Goal: Information Seeking & Learning: Learn about a topic

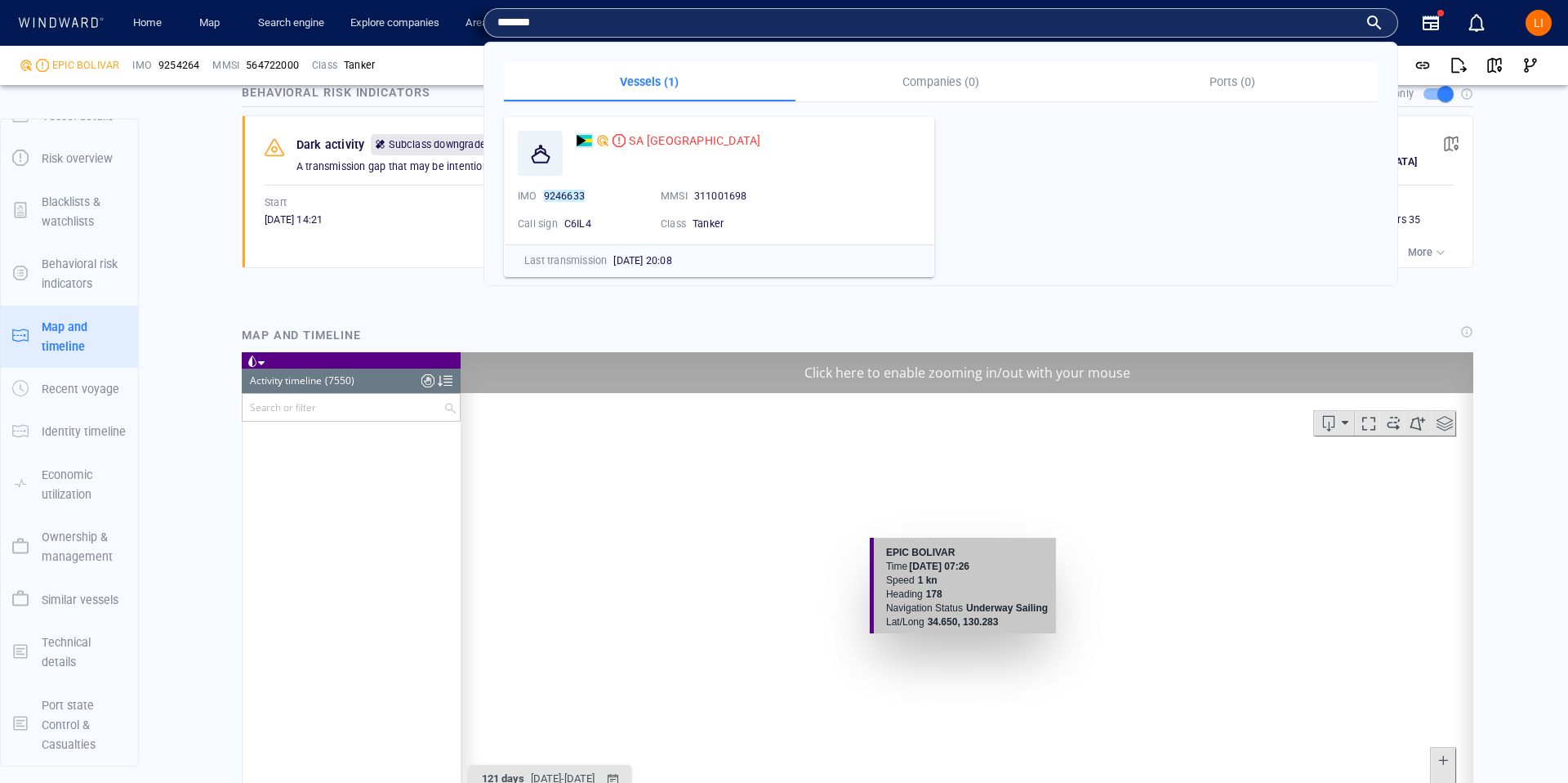
scroll to position [337959, 0]
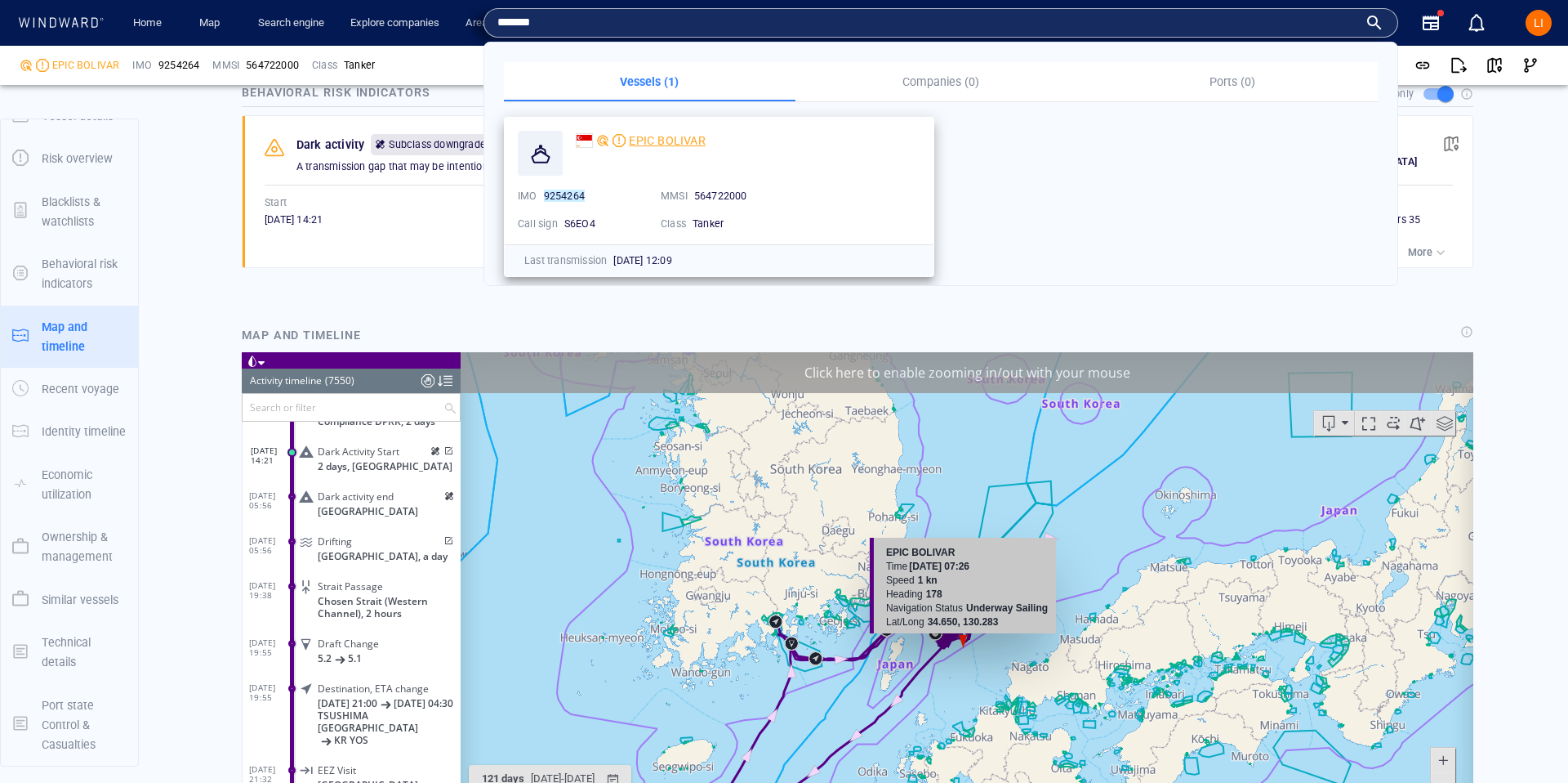
type input "*******"
click at [640, 134] on span "EPIC BOLIVAR" at bounding box center [666, 140] width 76 height 13
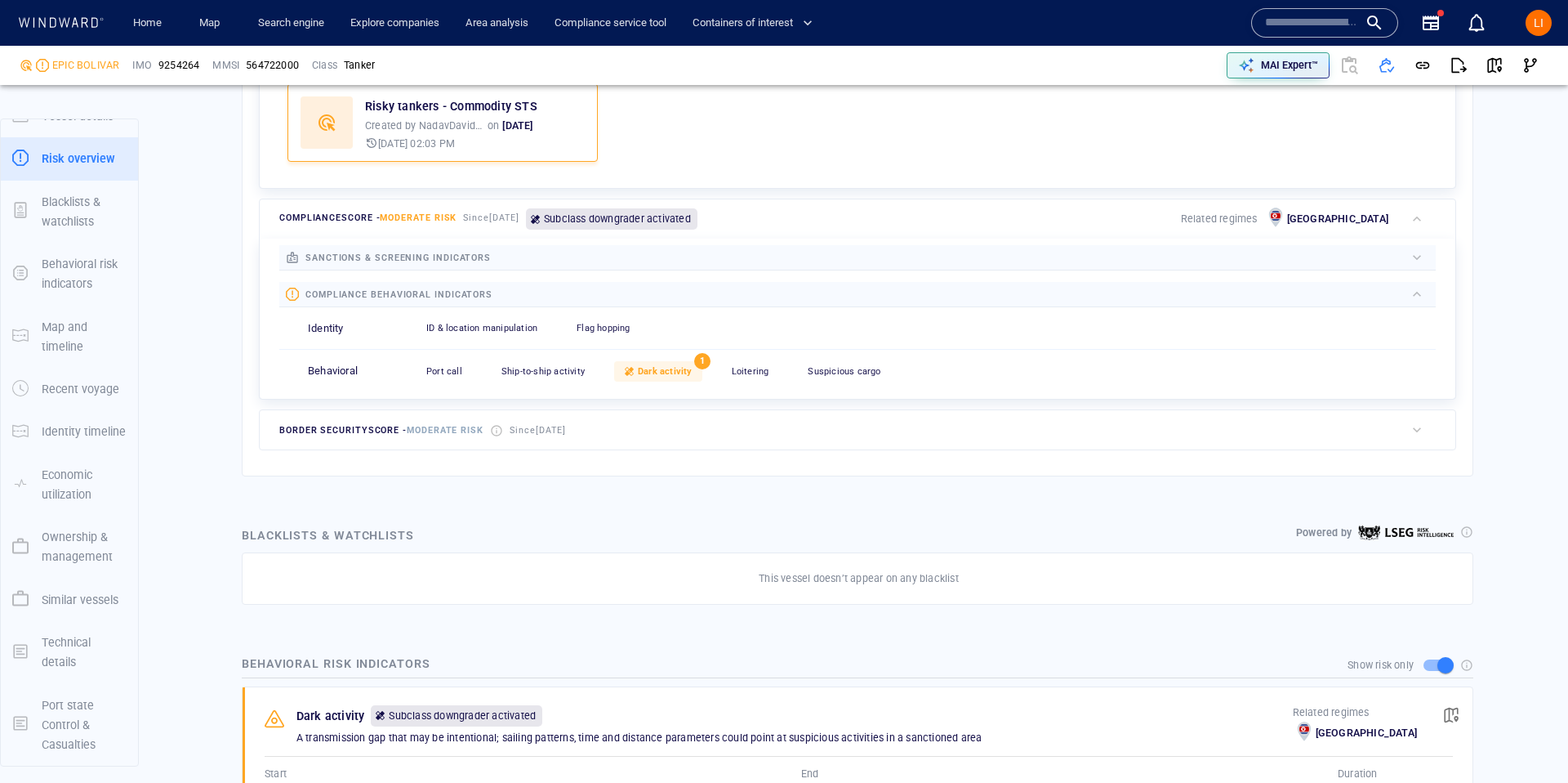
scroll to position [621, 0]
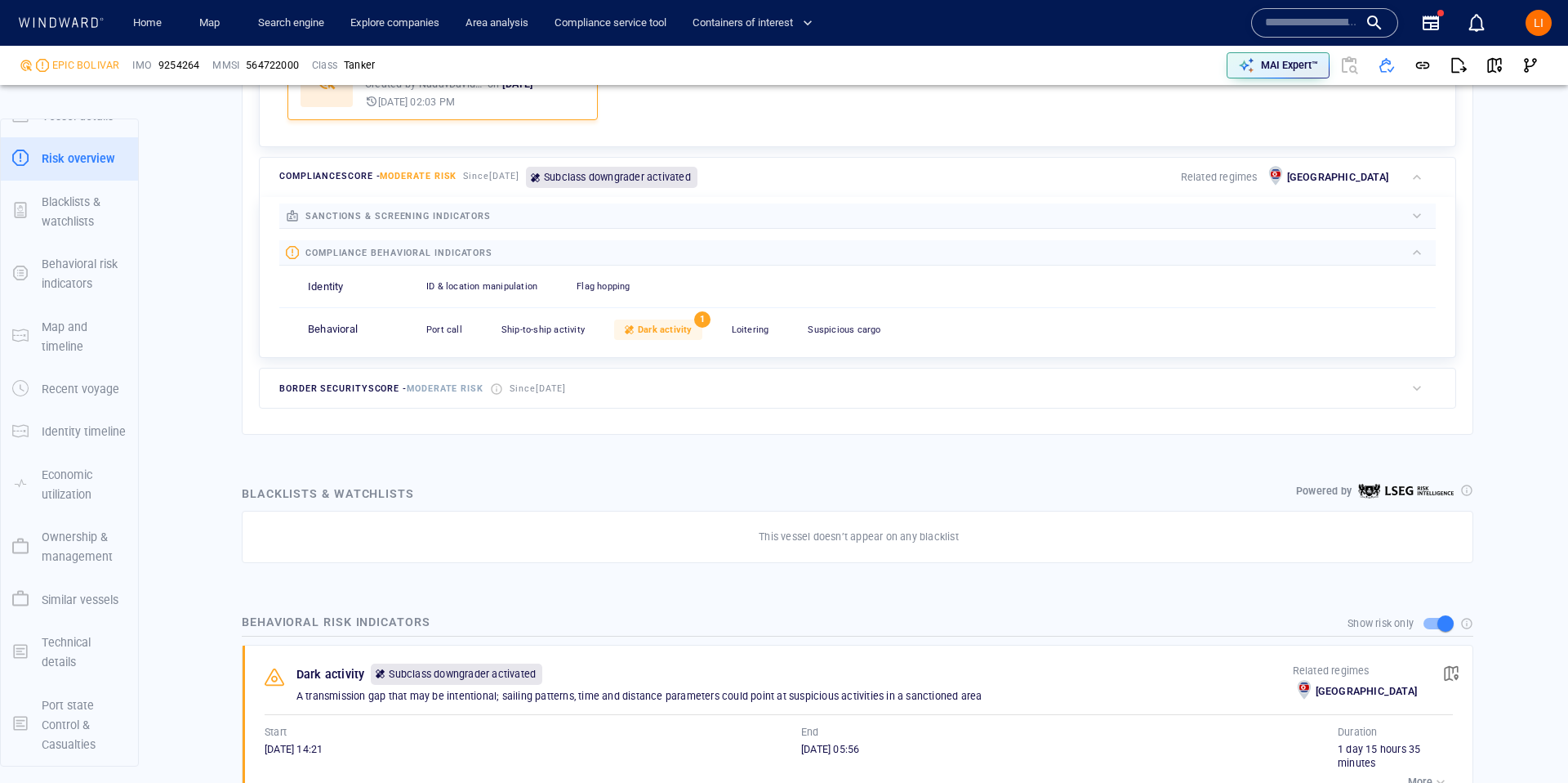
drag, startPoint x: 634, startPoint y: 315, endPoint x: 634, endPoint y: 327, distance: 12.0
click at [634, 315] on div "Port call 0 Ship-to-ship activity 0 Dark activity 1 Loitering 0 Suspicious carg…" at bounding box center [926, 330] width 1019 height 40
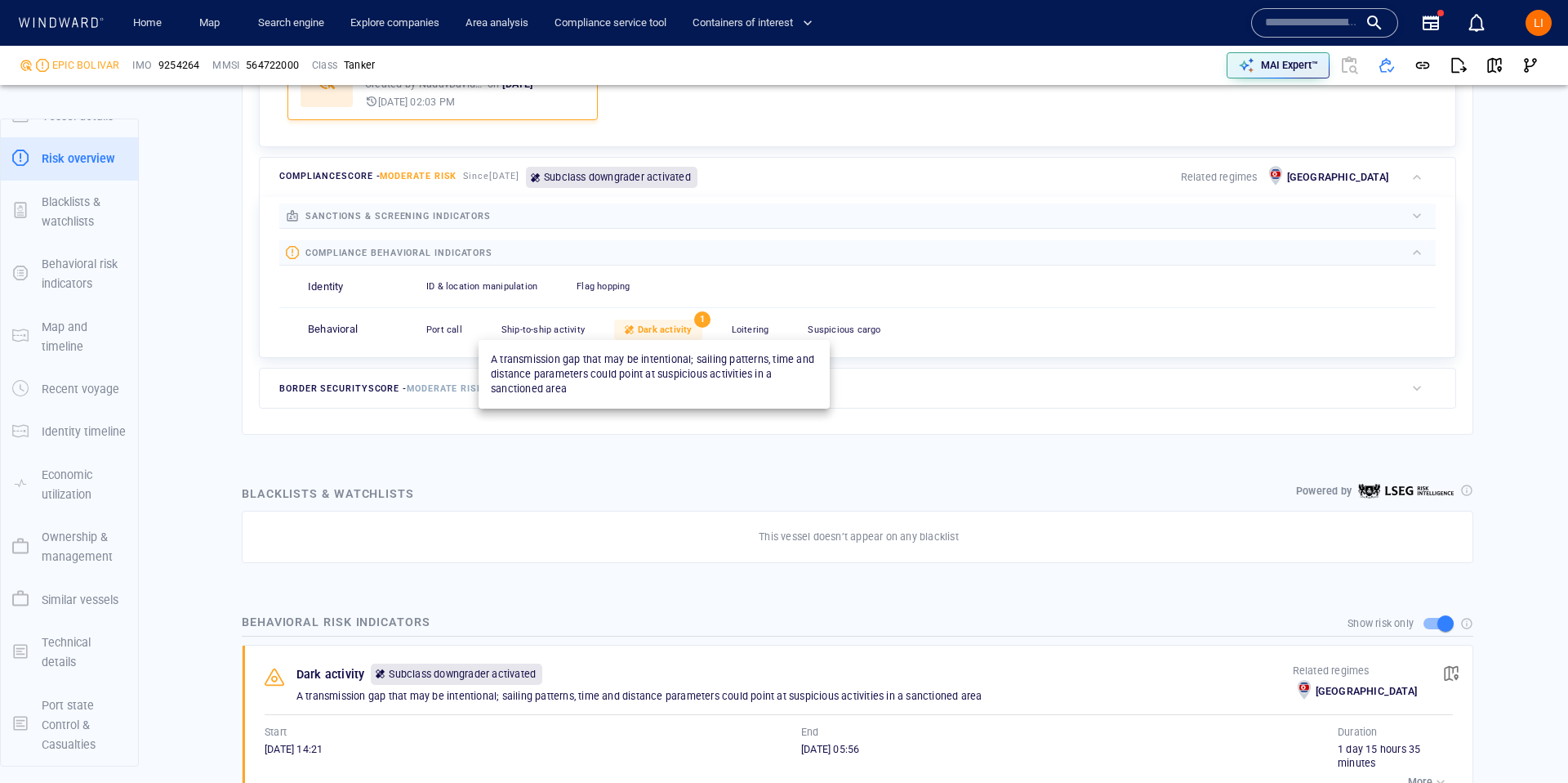
click at [638, 327] on span "Dark activity" at bounding box center [665, 330] width 55 height 11
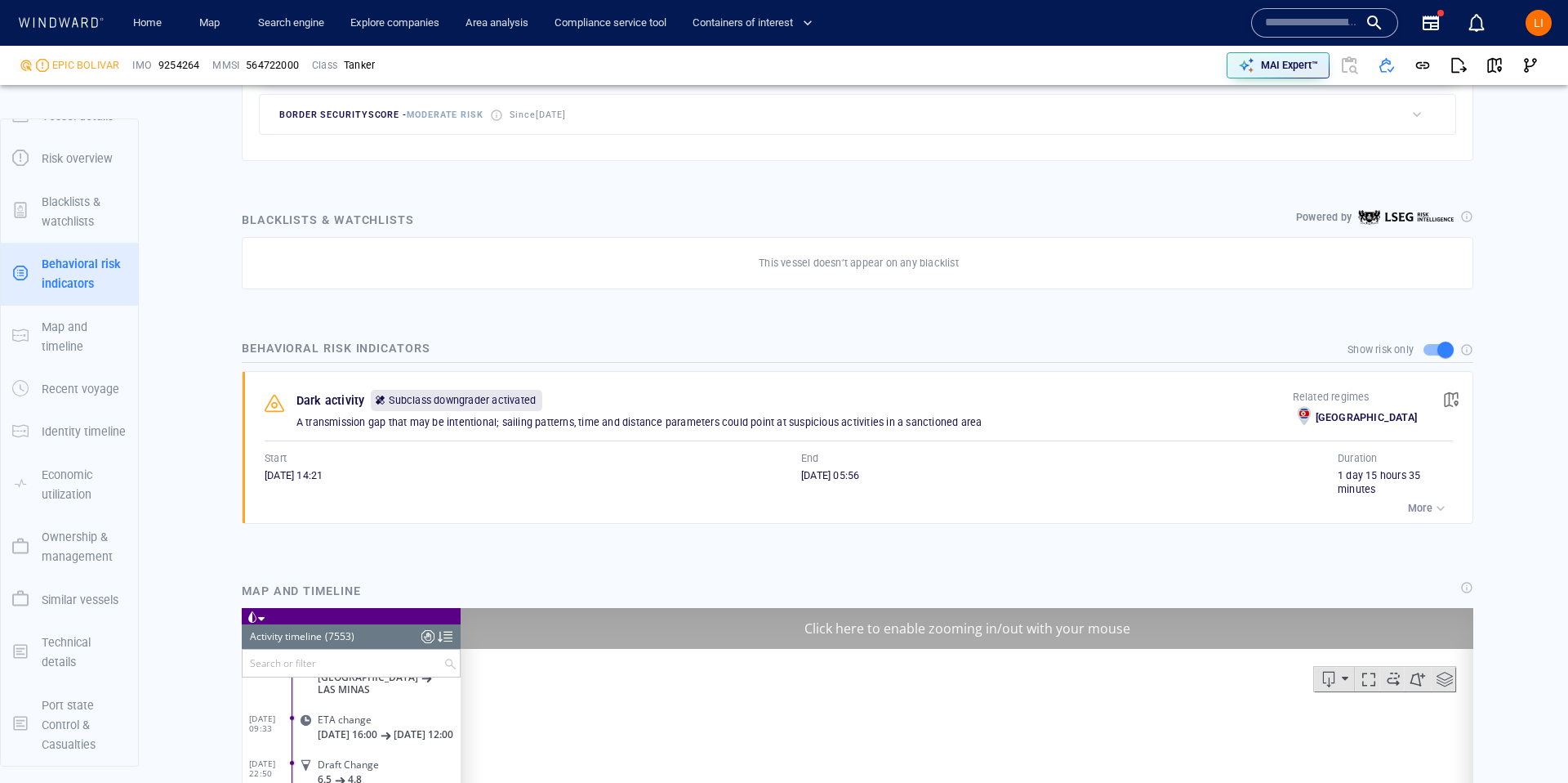
scroll to position [898, 0]
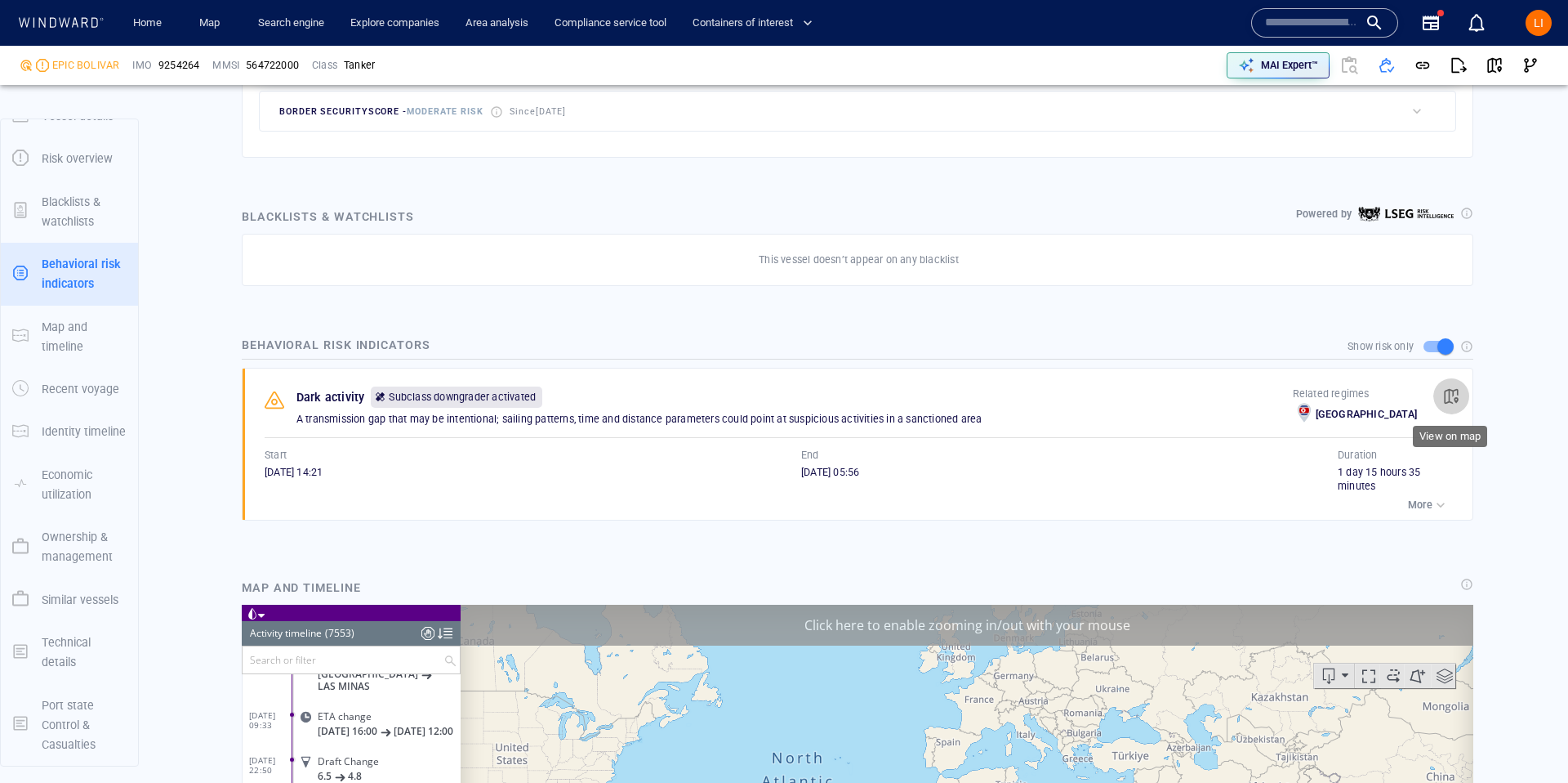
click at [1442, 392] on button "button" at bounding box center [1451, 396] width 35 height 36
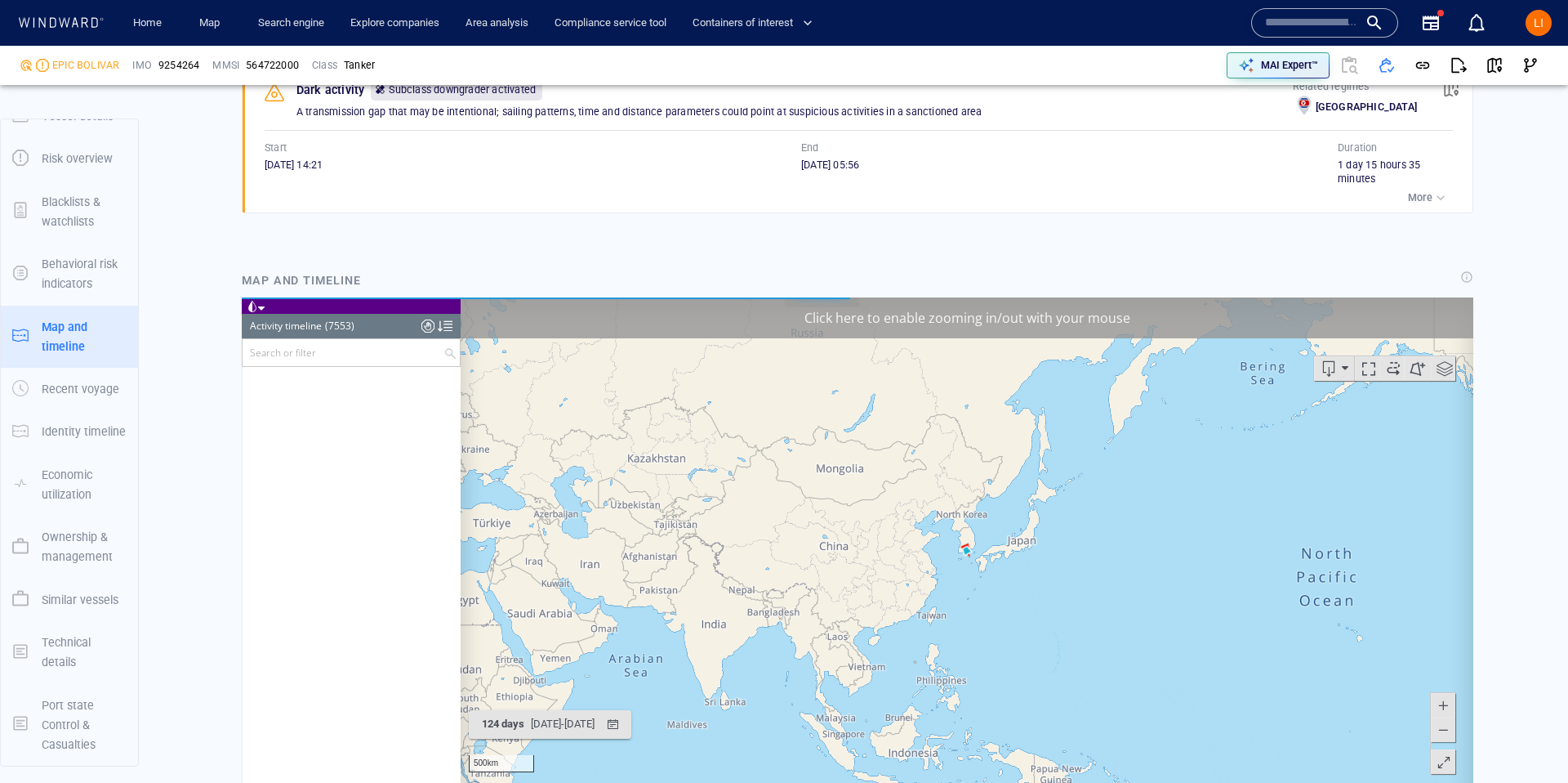
scroll to position [337959, 0]
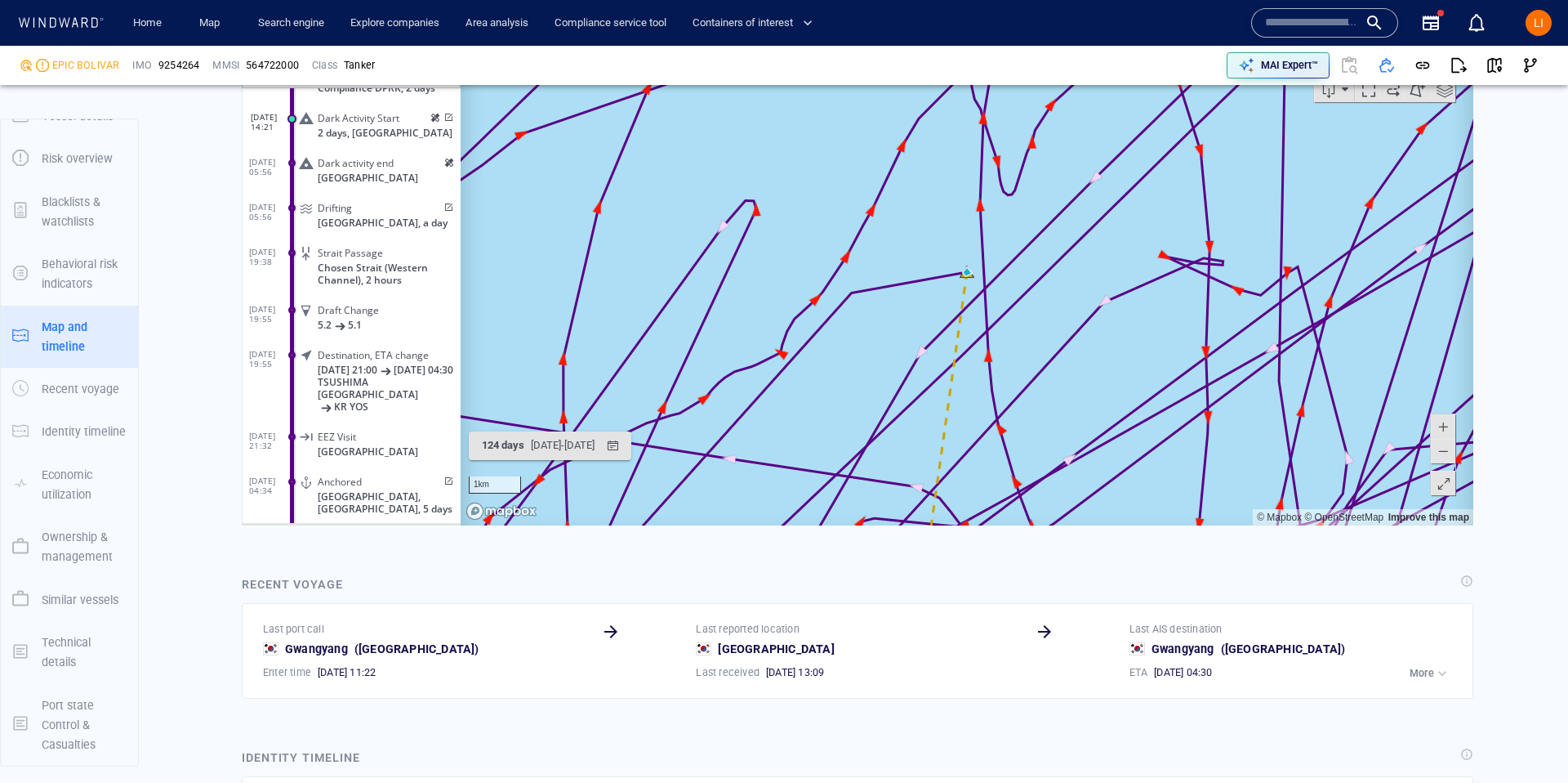
scroll to position [1510, 0]
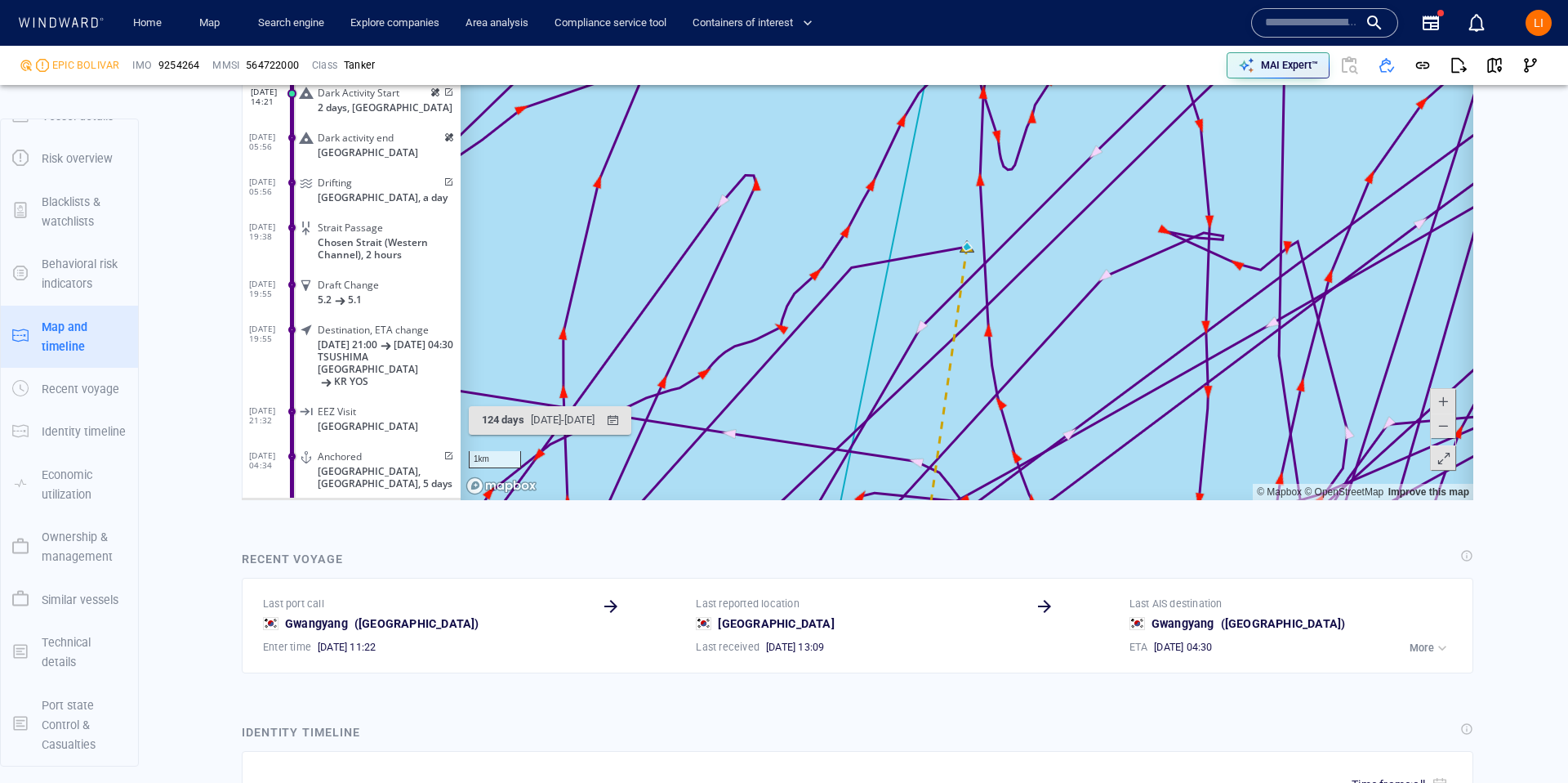
click at [1437, 427] on span at bounding box center [1443, 425] width 16 height 25
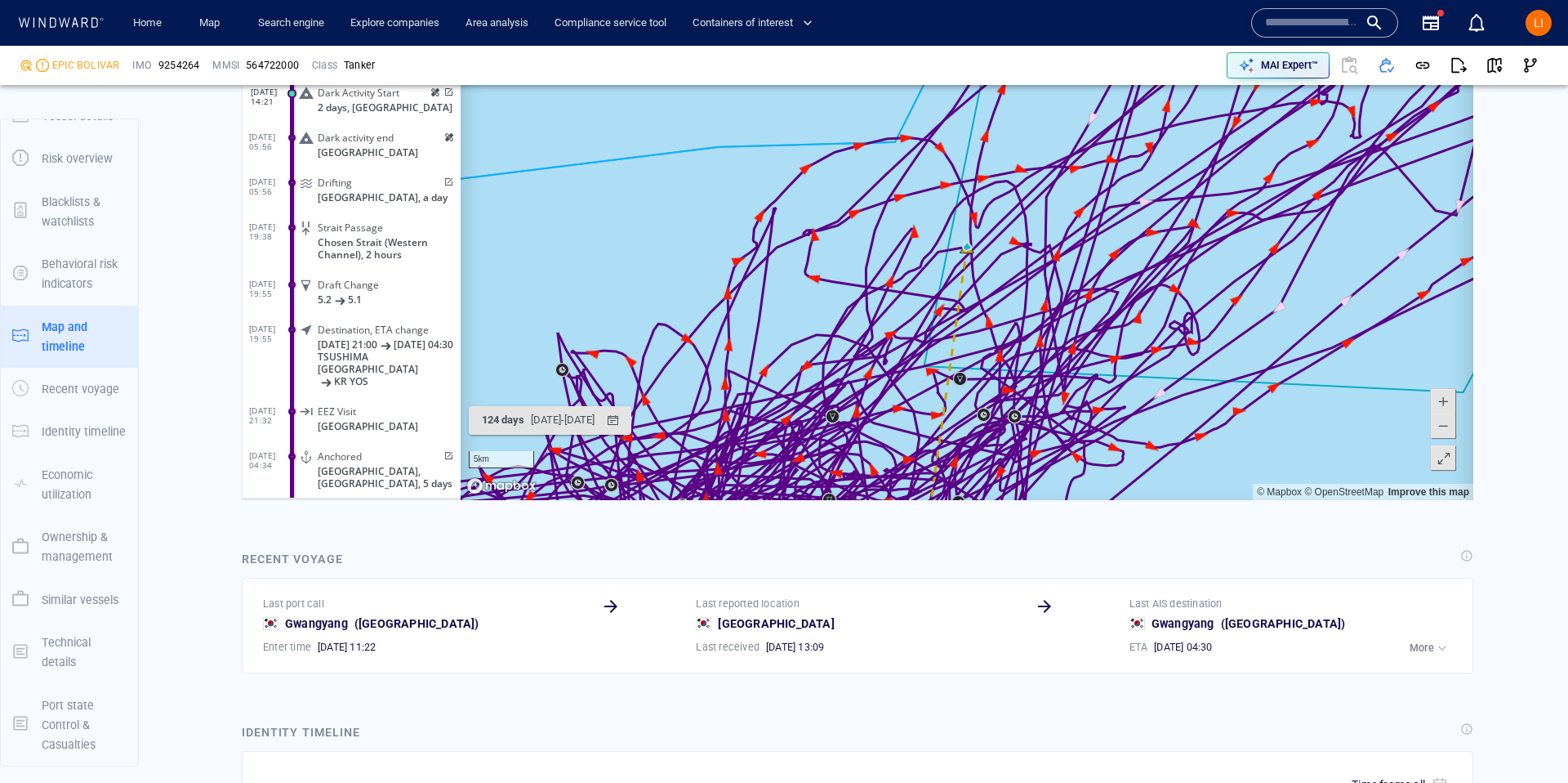
click at [1436, 428] on span at bounding box center [1443, 425] width 16 height 25
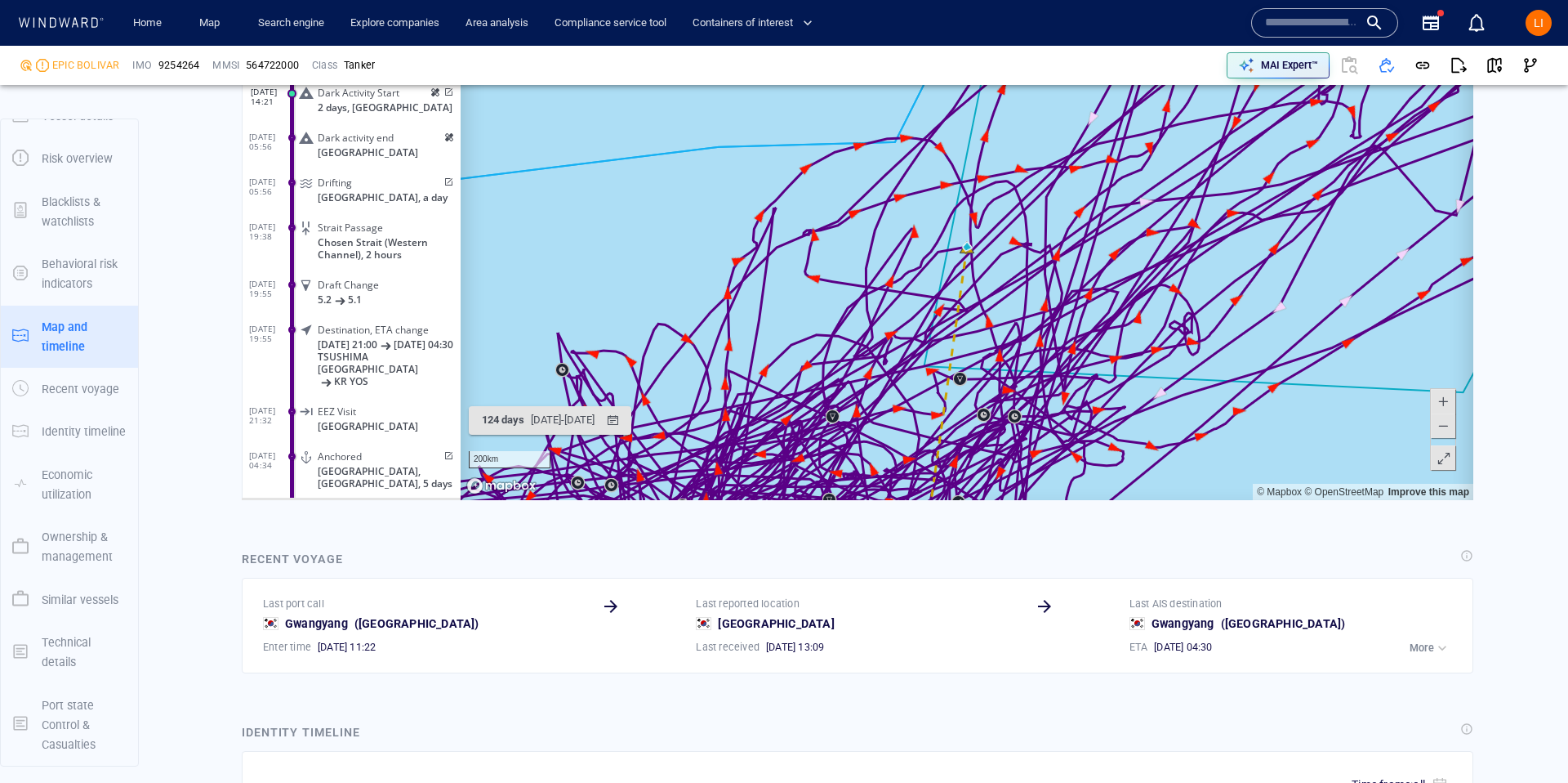
click at [1436, 428] on span at bounding box center [1443, 425] width 16 height 25
